Goal: Task Accomplishment & Management: Use online tool/utility

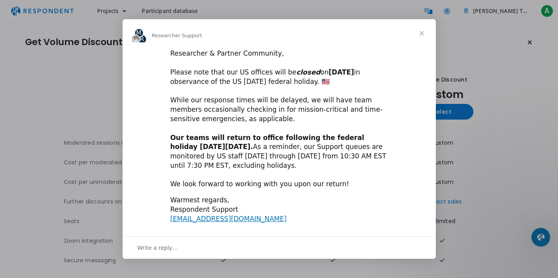
click at [423, 36] on span "Close" at bounding box center [422, 33] width 28 height 28
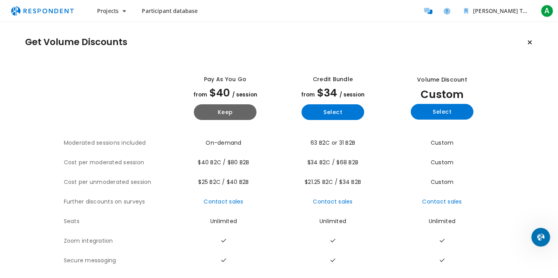
click at [529, 39] on icon "Keep current plan" at bounding box center [530, 42] width 5 height 6
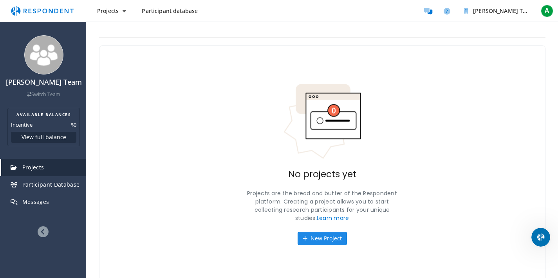
click at [333, 234] on button "New Project" at bounding box center [322, 237] width 49 height 13
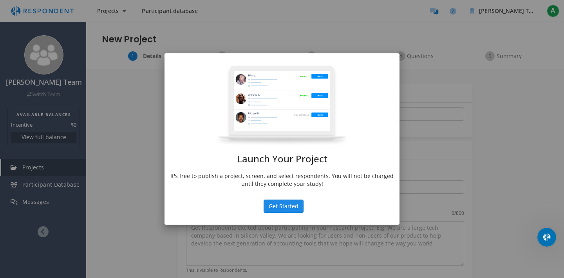
click at [294, 205] on button "Get Started" at bounding box center [284, 205] width 40 height 13
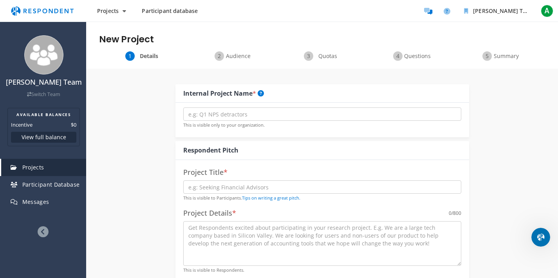
click at [42, 235] on icon at bounding box center [43, 231] width 11 height 11
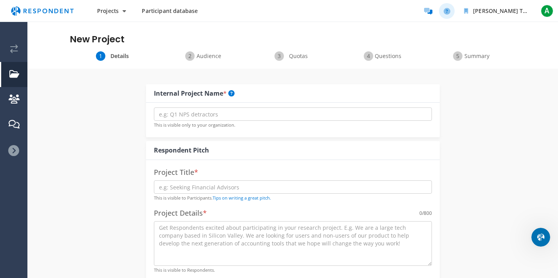
click at [448, 11] on icon "Help and support" at bounding box center [447, 11] width 7 height 7
click at [13, 151] on icon at bounding box center [13, 150] width 11 height 11
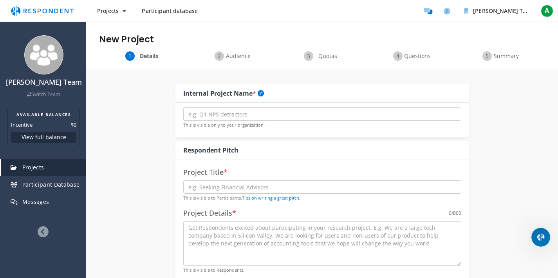
scroll to position [2, 0]
click at [62, 188] on span "Participant Database" at bounding box center [51, 184] width 58 height 7
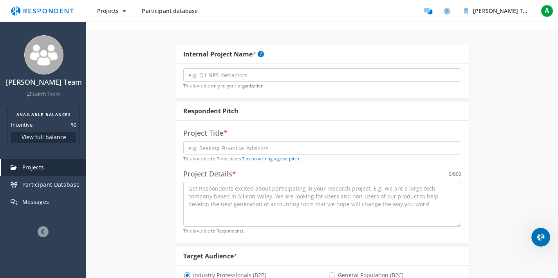
scroll to position [0, 0]
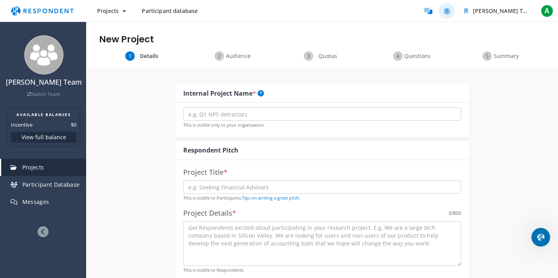
click at [449, 9] on icon "Help and support" at bounding box center [447, 11] width 7 height 7
